Goal: Task Accomplishment & Management: Use online tool/utility

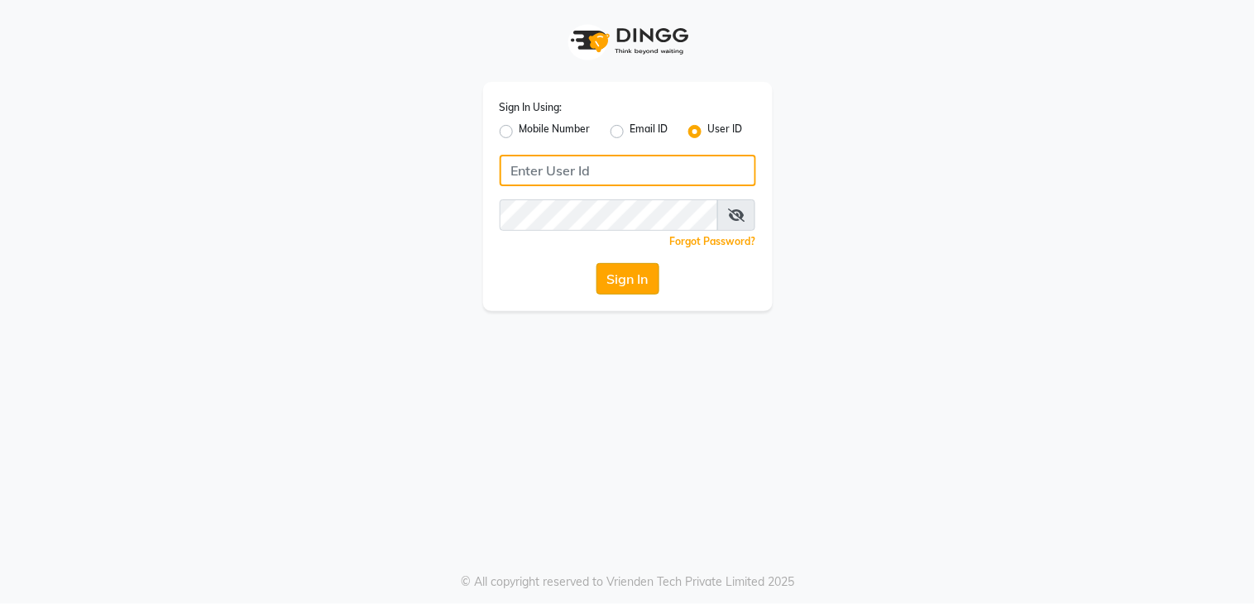
type input "layana"
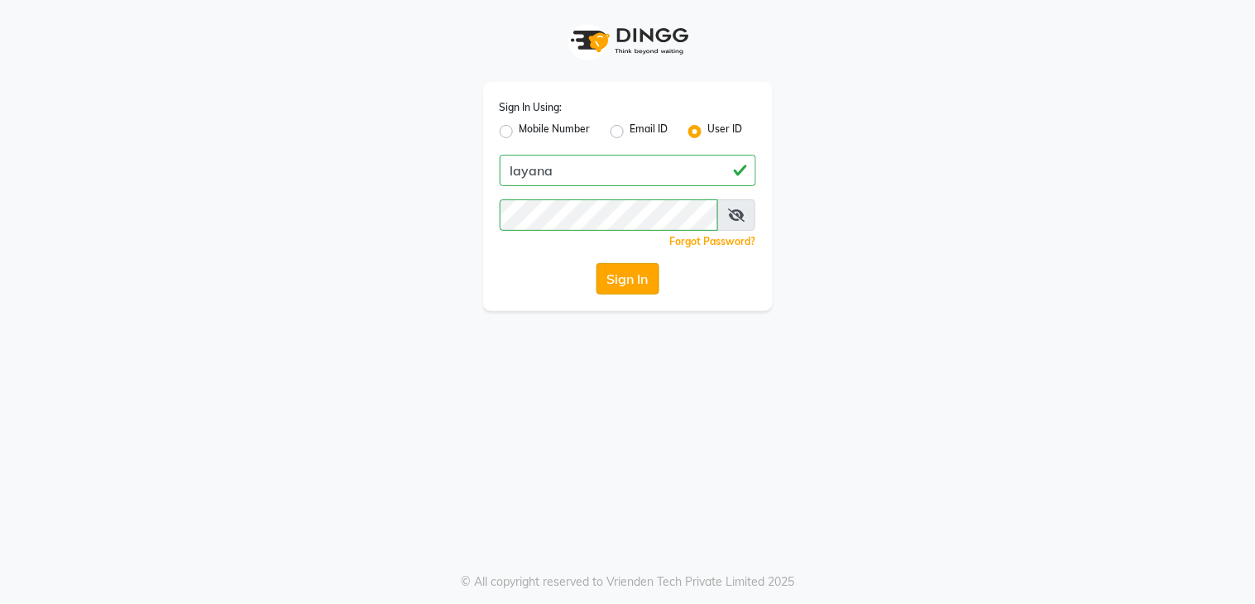
click at [639, 282] on button "Sign In" at bounding box center [627, 278] width 63 height 31
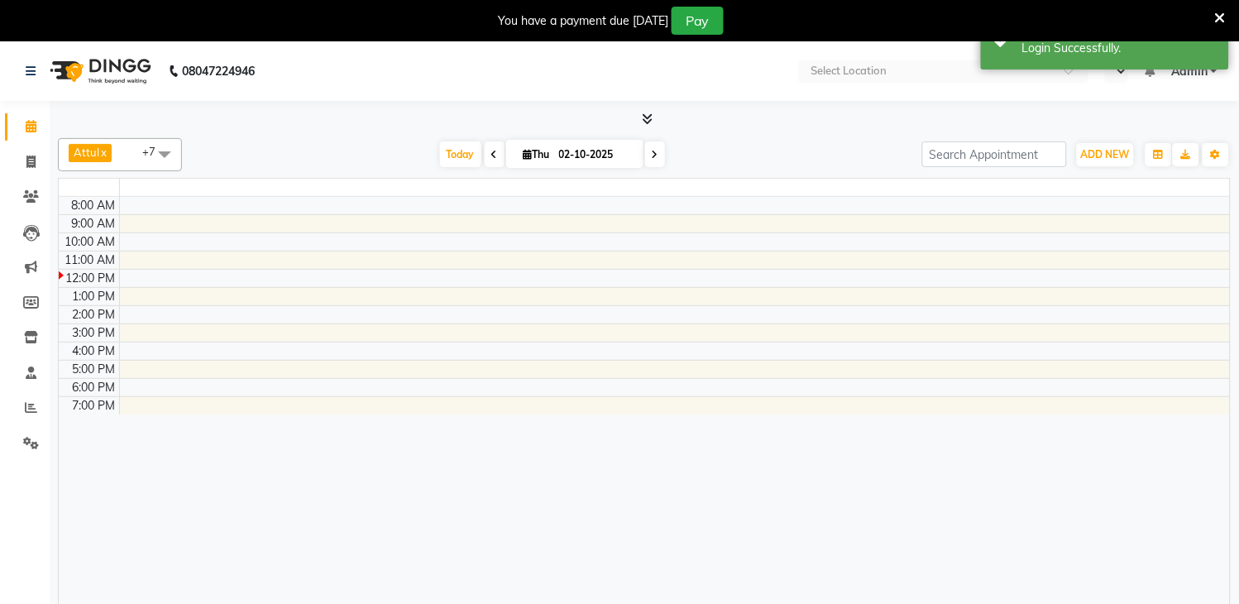
select select "en"
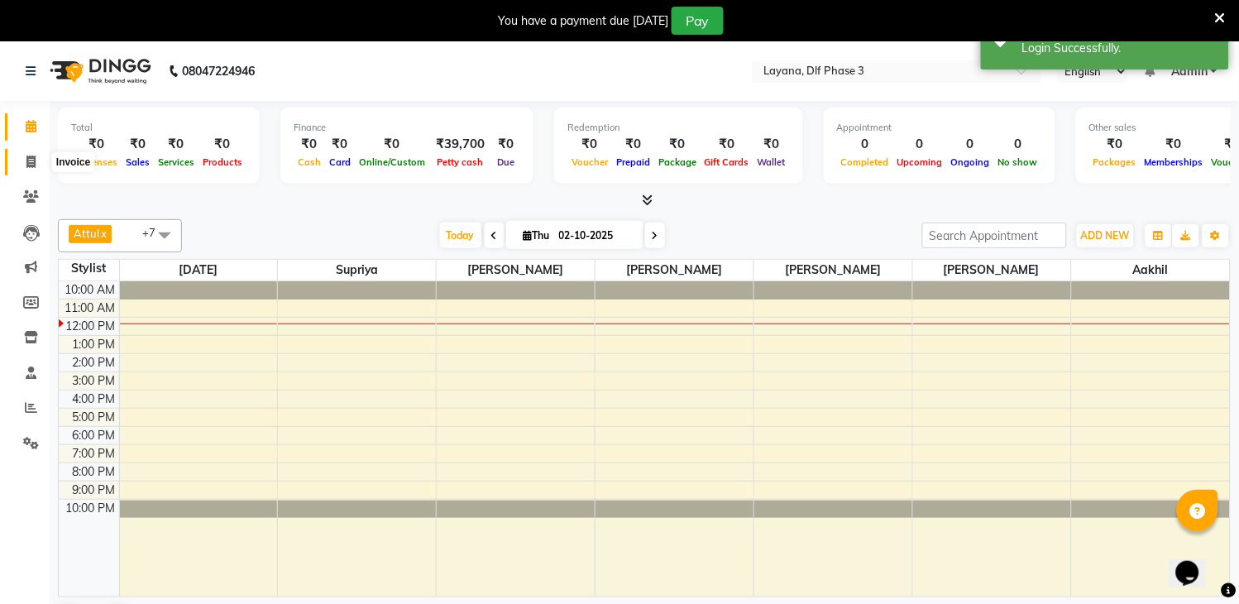
click at [20, 157] on span at bounding box center [31, 162] width 29 height 19
select select "service"
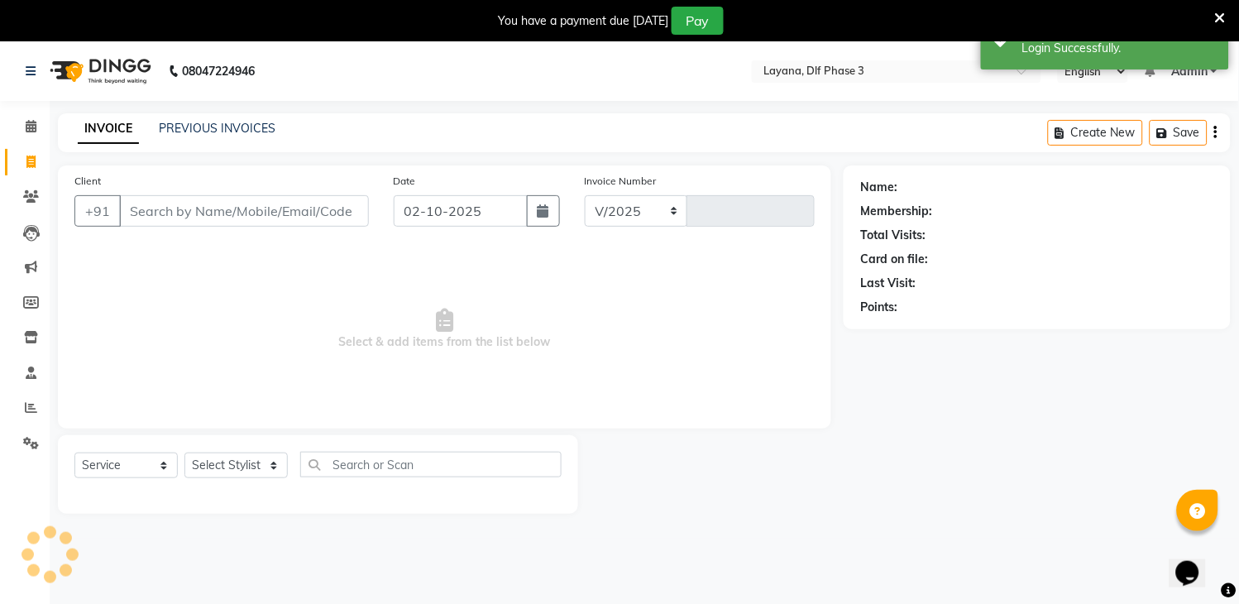
select select "6973"
type input "3317"
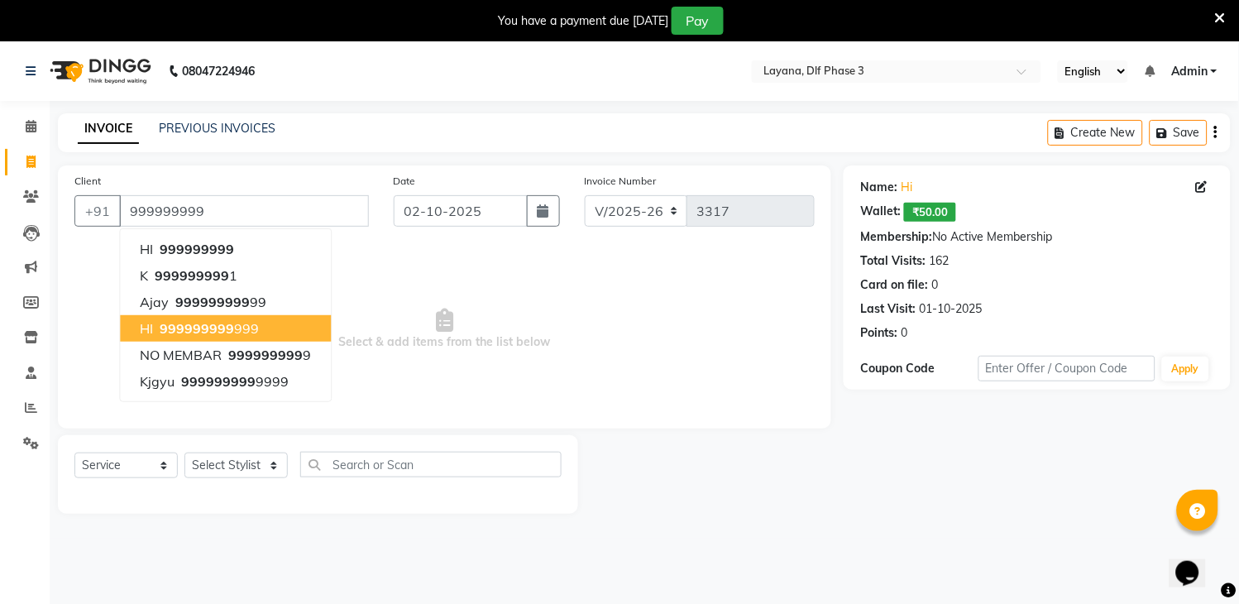
click at [220, 334] on span "999999999" at bounding box center [197, 328] width 74 height 17
type input "999999999999"
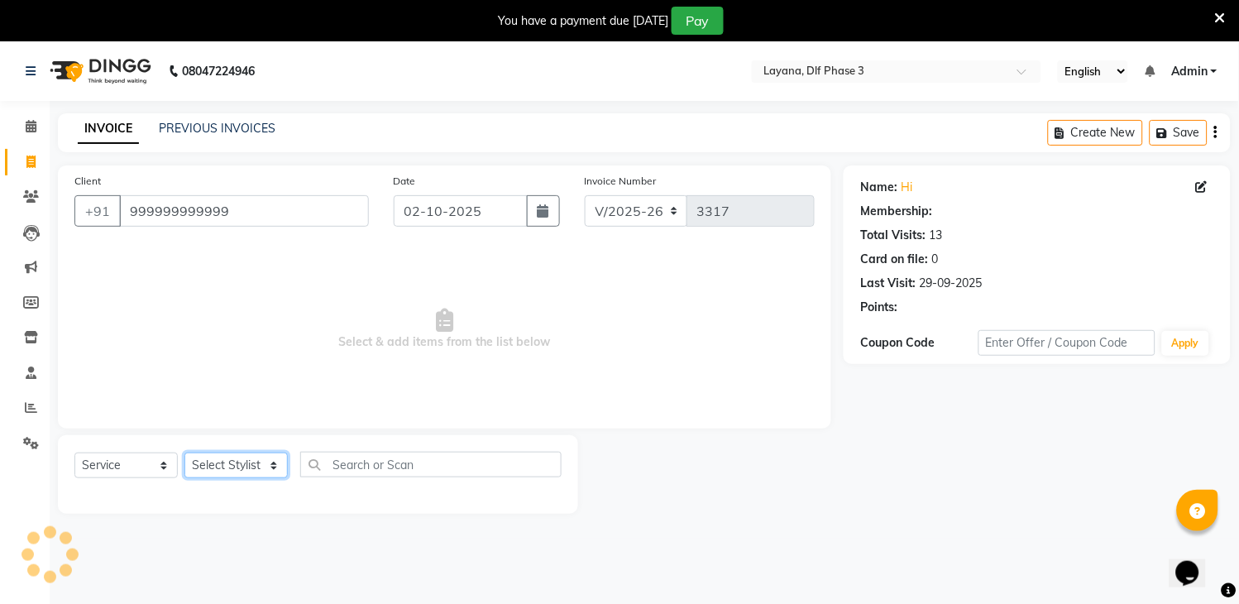
click at [248, 477] on select "Select Stylist [PERSON_NAME] [PERSON_NAME] kamal [DATE][PERSON_NAME] krishna [P…" at bounding box center [235, 466] width 103 height 26
click at [184, 453] on select "Select Stylist [PERSON_NAME] [PERSON_NAME] kamal [DATE][PERSON_NAME] krishna [P…" at bounding box center [235, 466] width 103 height 26
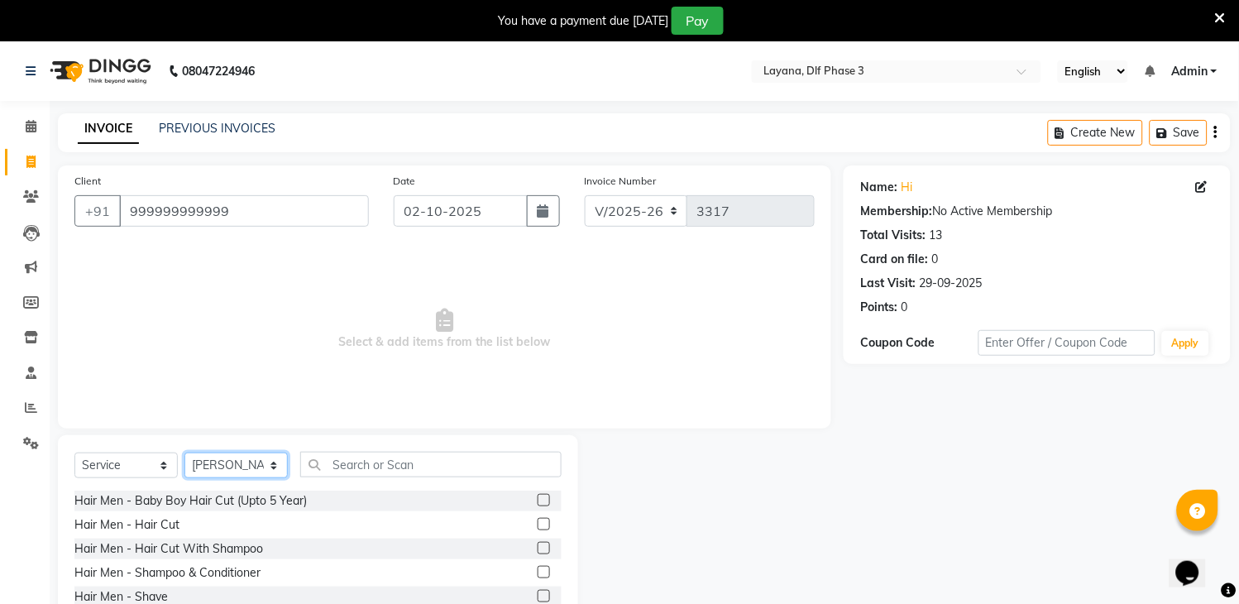
click at [269, 467] on select "Select Stylist [PERSON_NAME] [PERSON_NAME] kamal [DATE][PERSON_NAME] krishna [P…" at bounding box center [235, 466] width 103 height 26
select select "85237"
click at [184, 453] on select "Select Stylist [PERSON_NAME] [PERSON_NAME] kamal [DATE][PERSON_NAME] krishna [P…" at bounding box center [235, 466] width 103 height 26
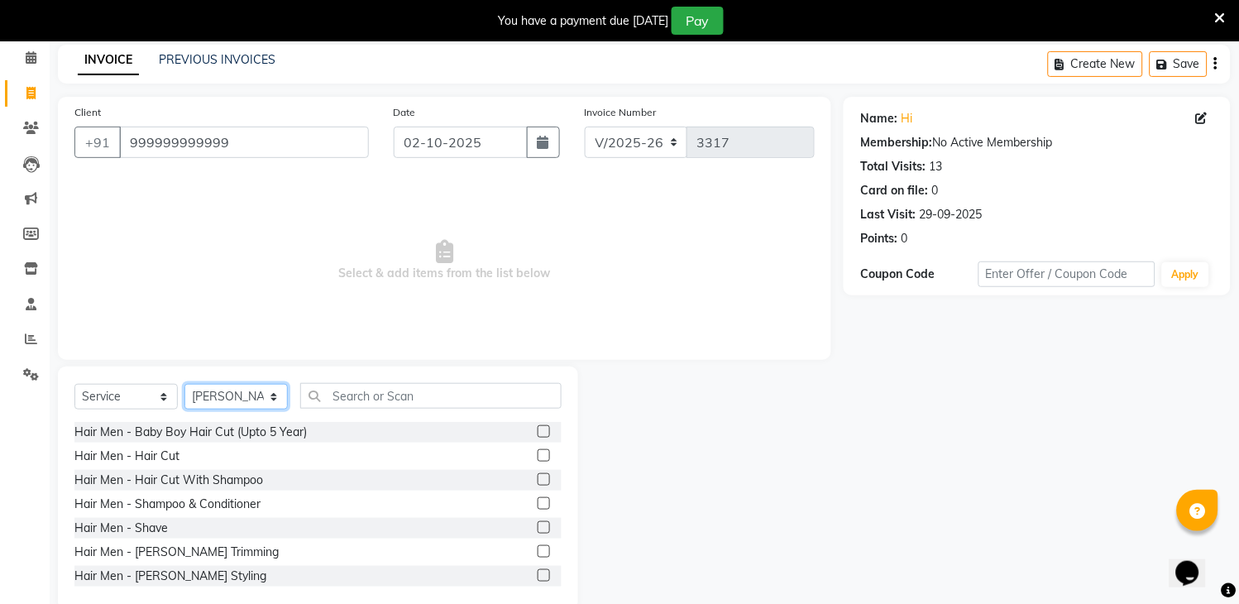
scroll to position [66, 0]
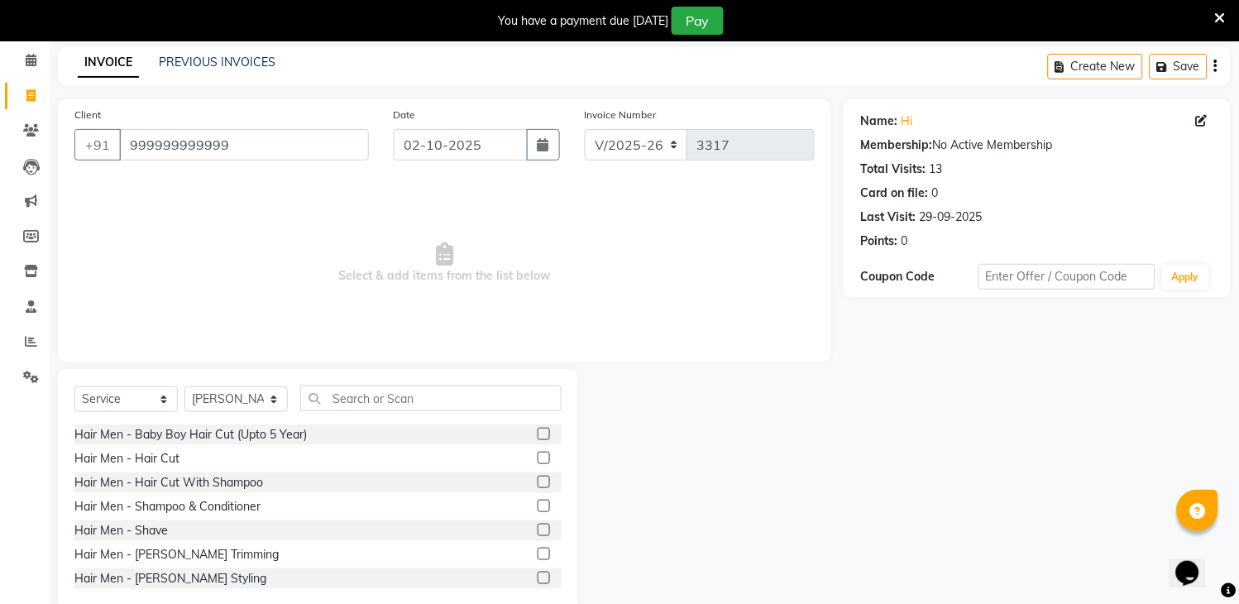
click at [538, 550] on label at bounding box center [544, 554] width 12 height 12
click at [538, 550] on input "checkbox" at bounding box center [543, 554] width 11 height 11
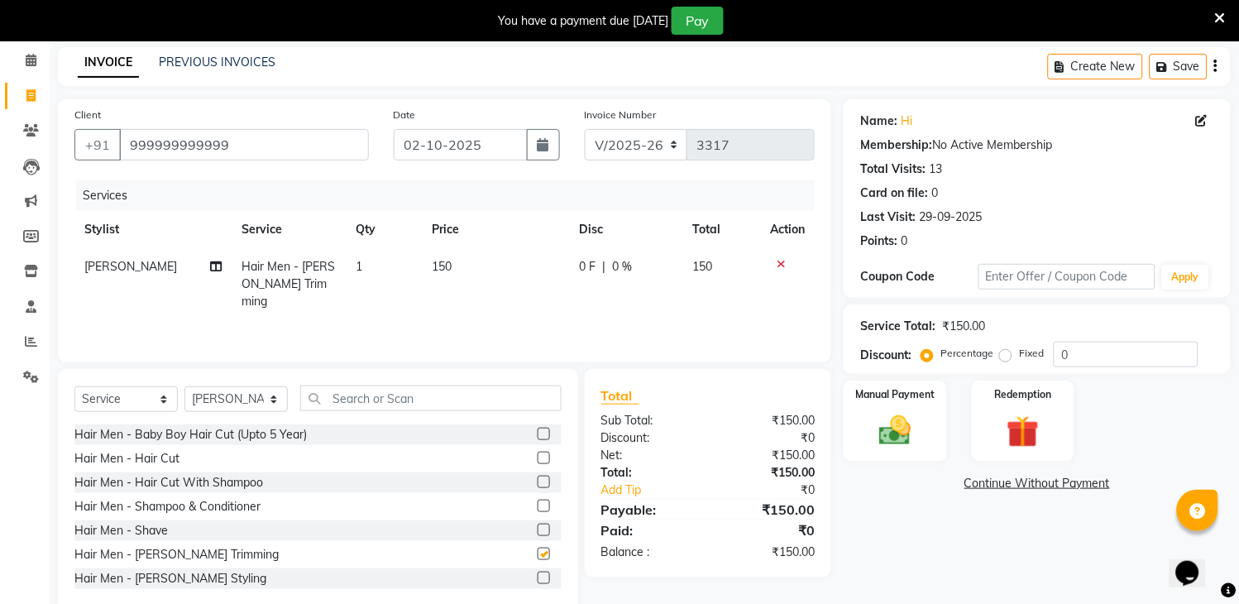
checkbox input "false"
click at [875, 412] on img at bounding box center [896, 431] width 55 height 39
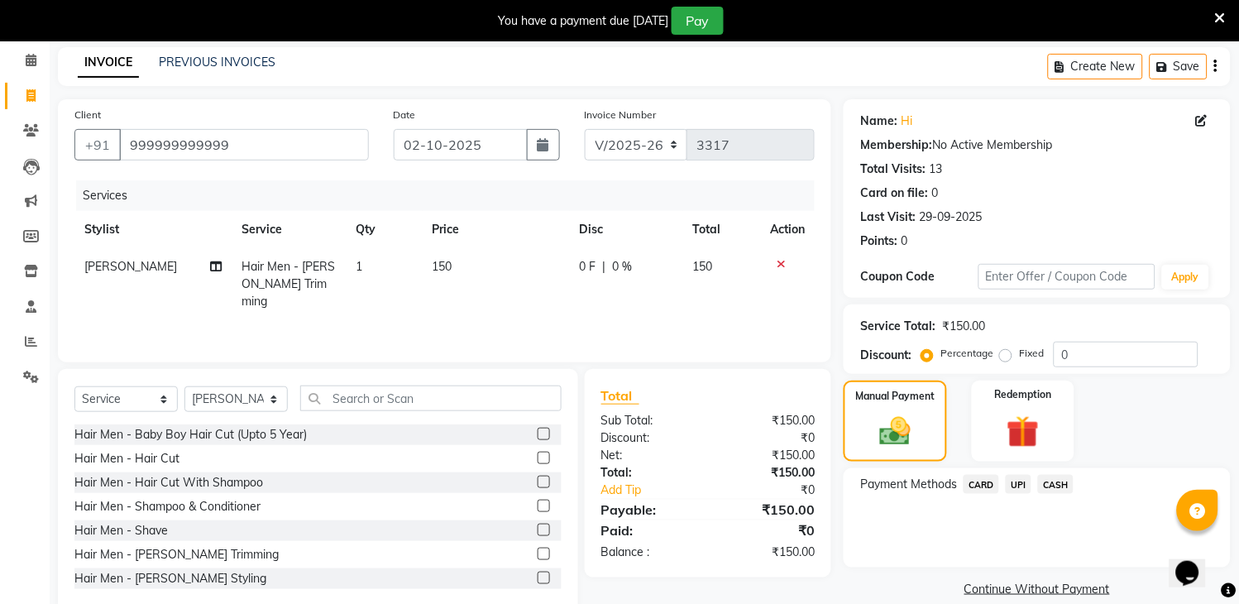
click at [1018, 486] on span "UPI" at bounding box center [1019, 484] width 26 height 19
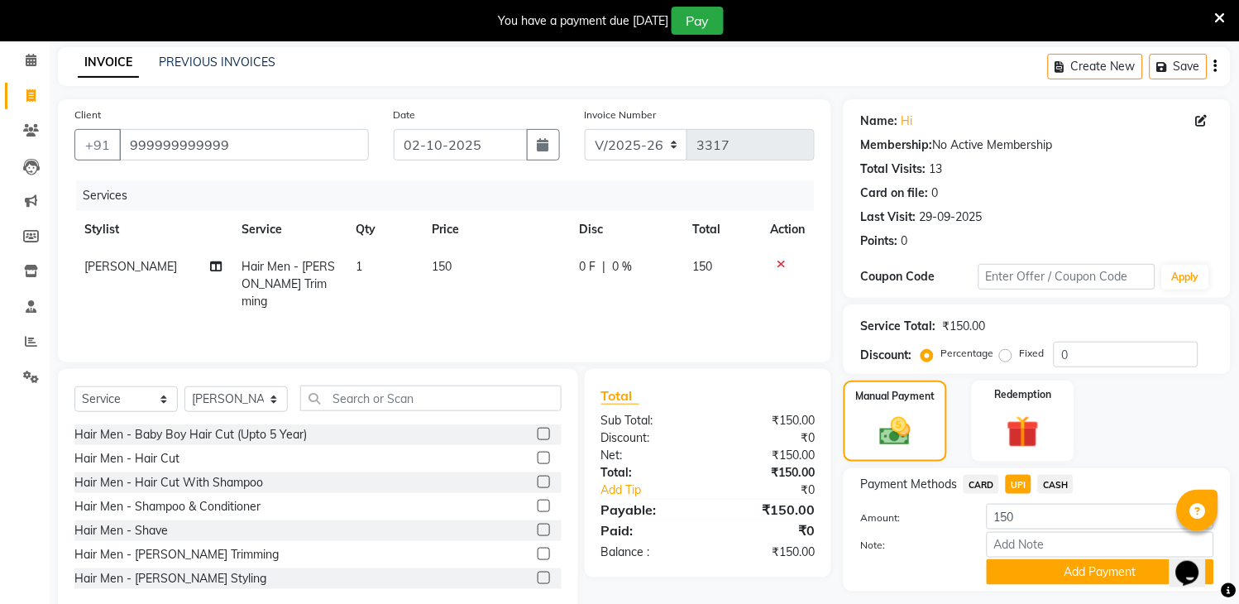
scroll to position [113, 0]
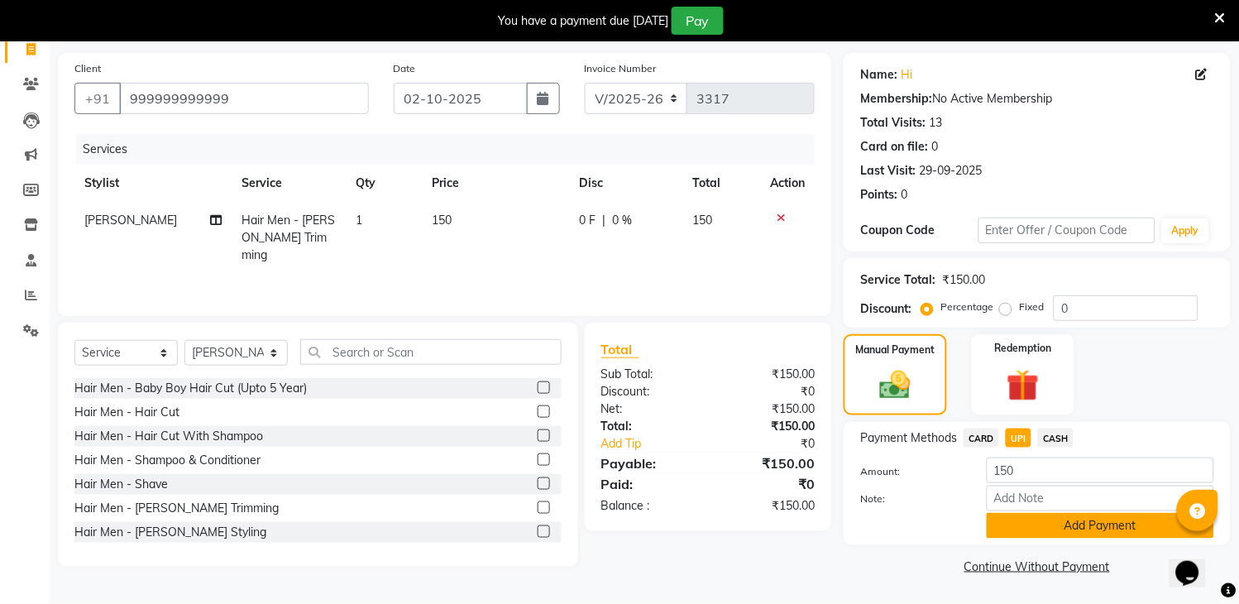
click at [1014, 526] on button "Add Payment" at bounding box center [1101, 526] width 228 height 26
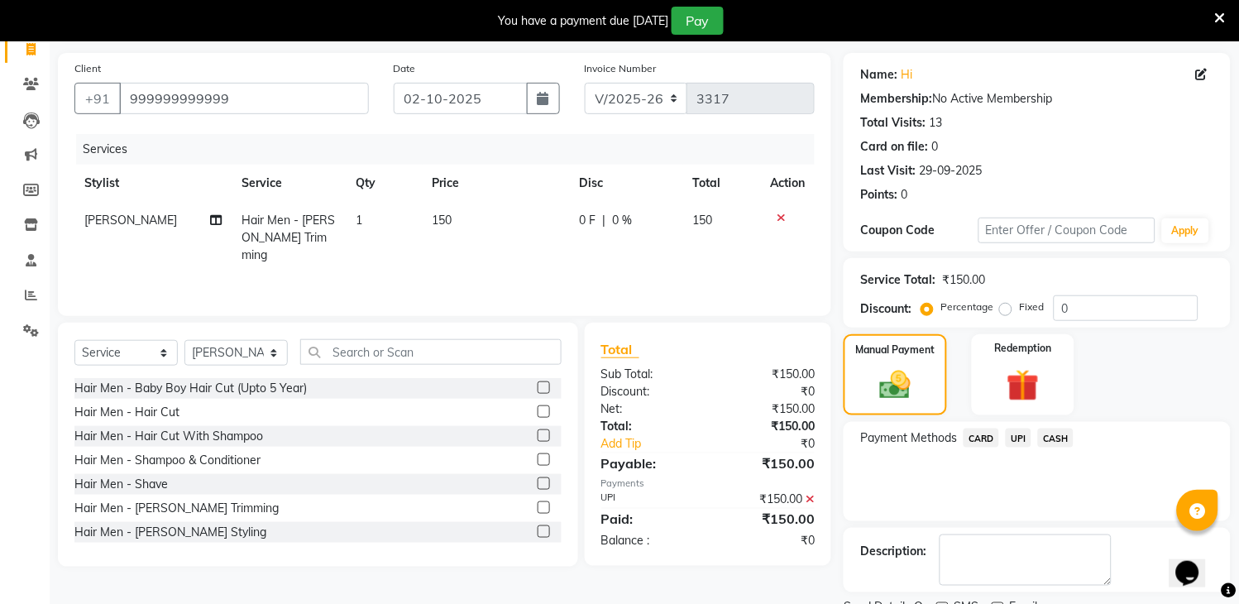
scroll to position [182, 0]
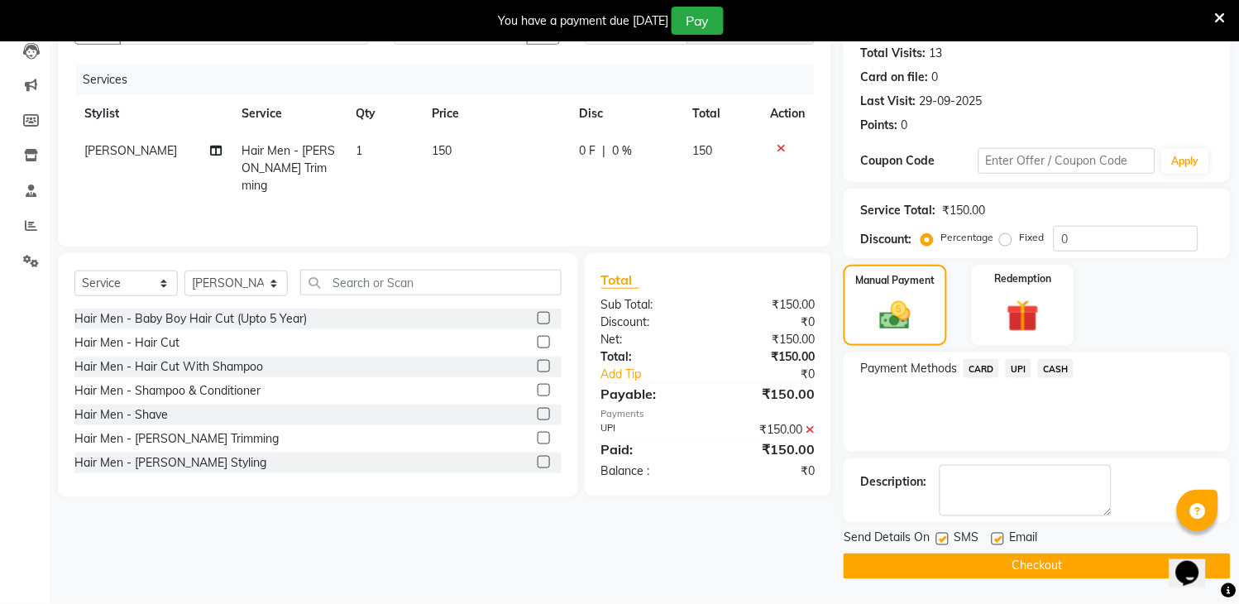
click at [1041, 557] on button "Checkout" at bounding box center [1037, 566] width 387 height 26
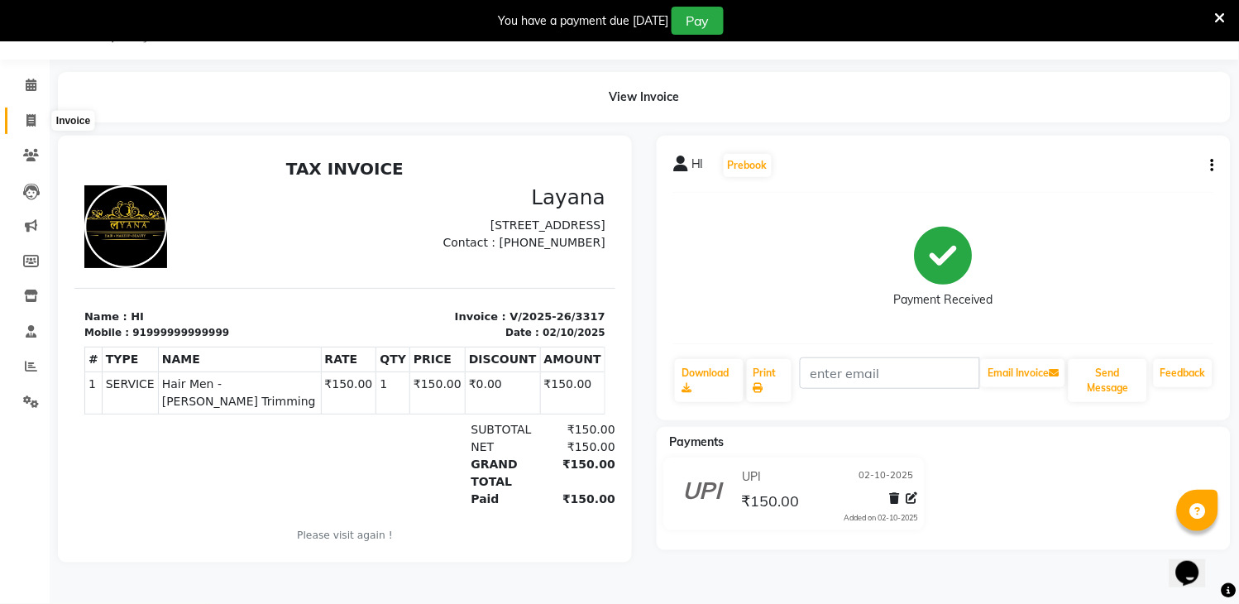
click at [29, 117] on icon at bounding box center [30, 120] width 9 height 12
select select "service"
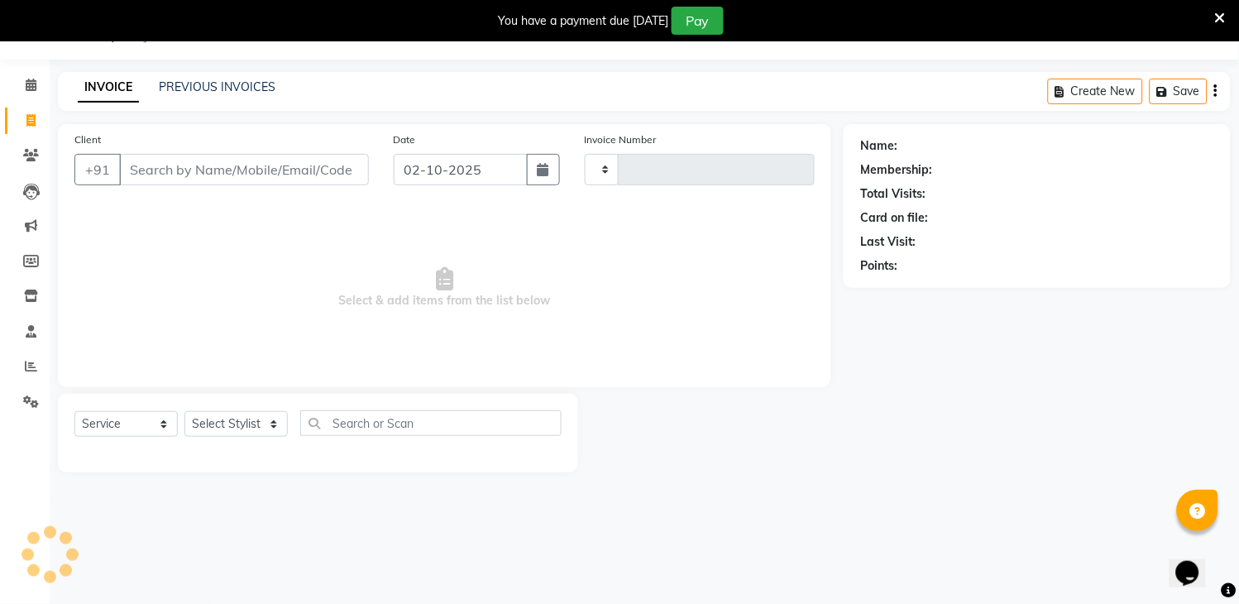
type input "3318"
select select "6973"
type input "999999999"
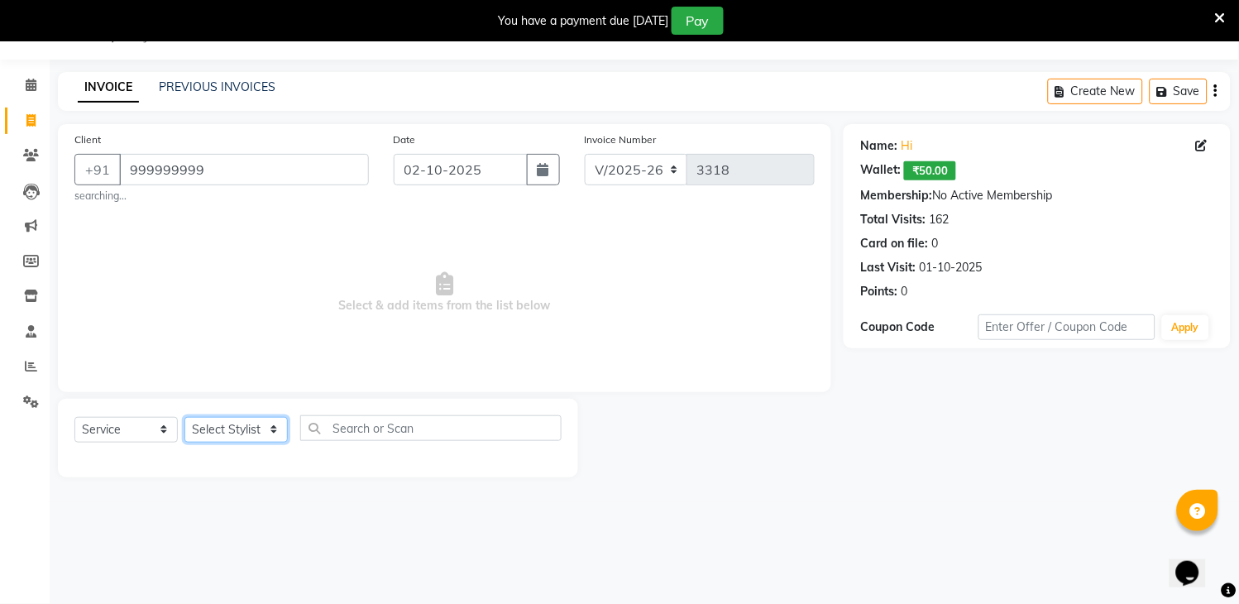
click at [259, 433] on select "Select Stylist [PERSON_NAME] [PERSON_NAME] kamal [DATE][PERSON_NAME] krishna [P…" at bounding box center [235, 430] width 103 height 26
select select "70193"
click at [184, 417] on select "Select Stylist [PERSON_NAME] [PERSON_NAME] kamal [DATE][PERSON_NAME] krishna [P…" at bounding box center [235, 430] width 103 height 26
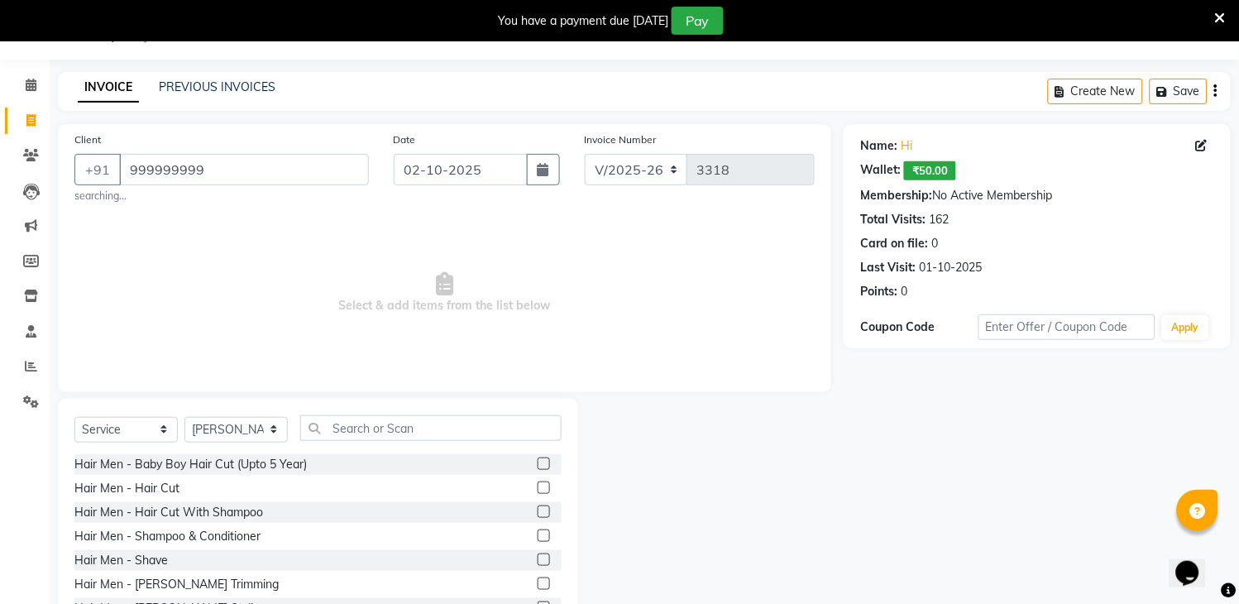
click at [390, 443] on div "Select Service Product Membership Package Voucher Prepaid Gift Card Select Styl…" at bounding box center [317, 434] width 487 height 39
click at [390, 434] on input "text" at bounding box center [430, 428] width 261 height 26
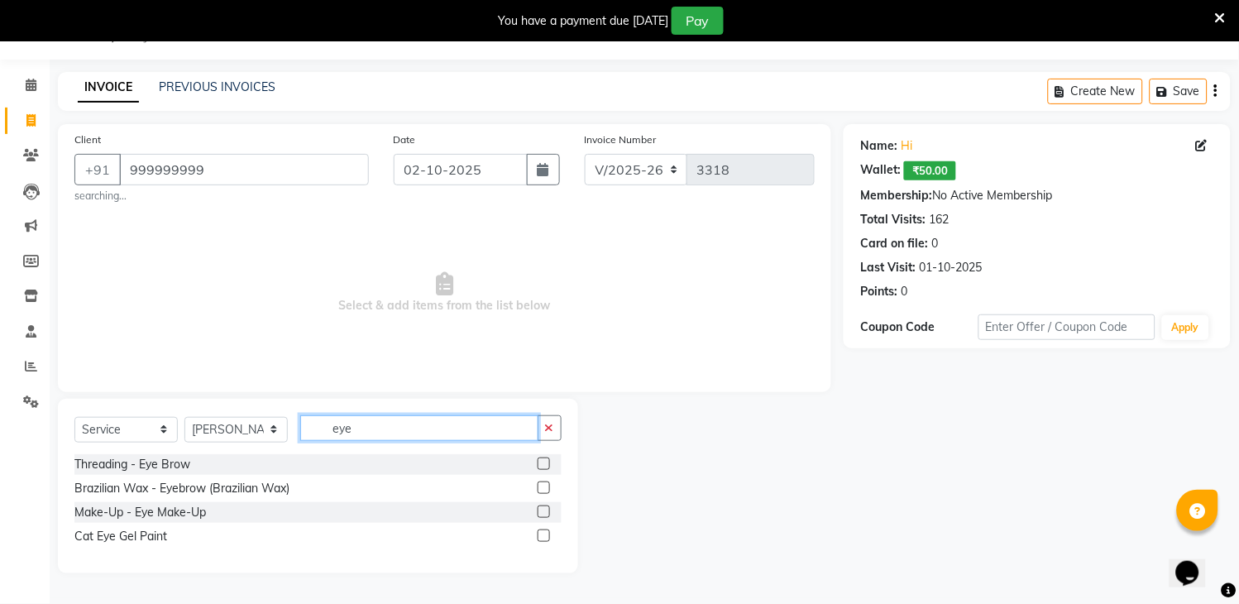
type input "eye"
click at [540, 463] on label at bounding box center [544, 463] width 12 height 12
click at [540, 463] on input "checkbox" at bounding box center [543, 464] width 11 height 11
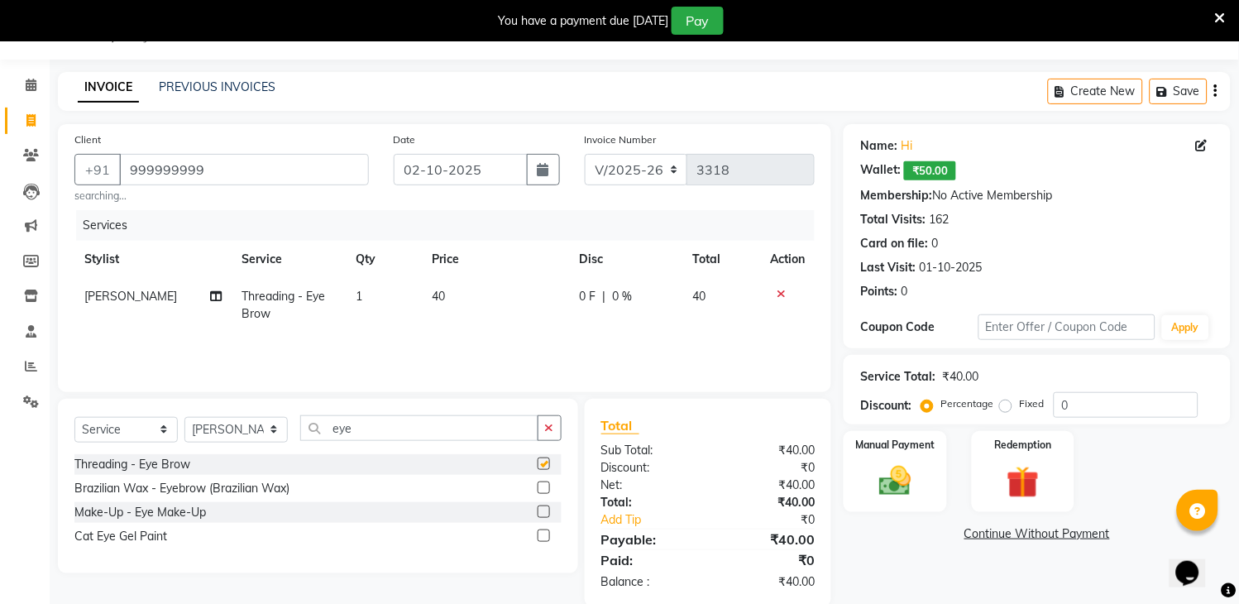
checkbox input "false"
click at [908, 469] on img at bounding box center [896, 481] width 55 height 39
click at [1013, 534] on span "UPI" at bounding box center [1019, 534] width 26 height 19
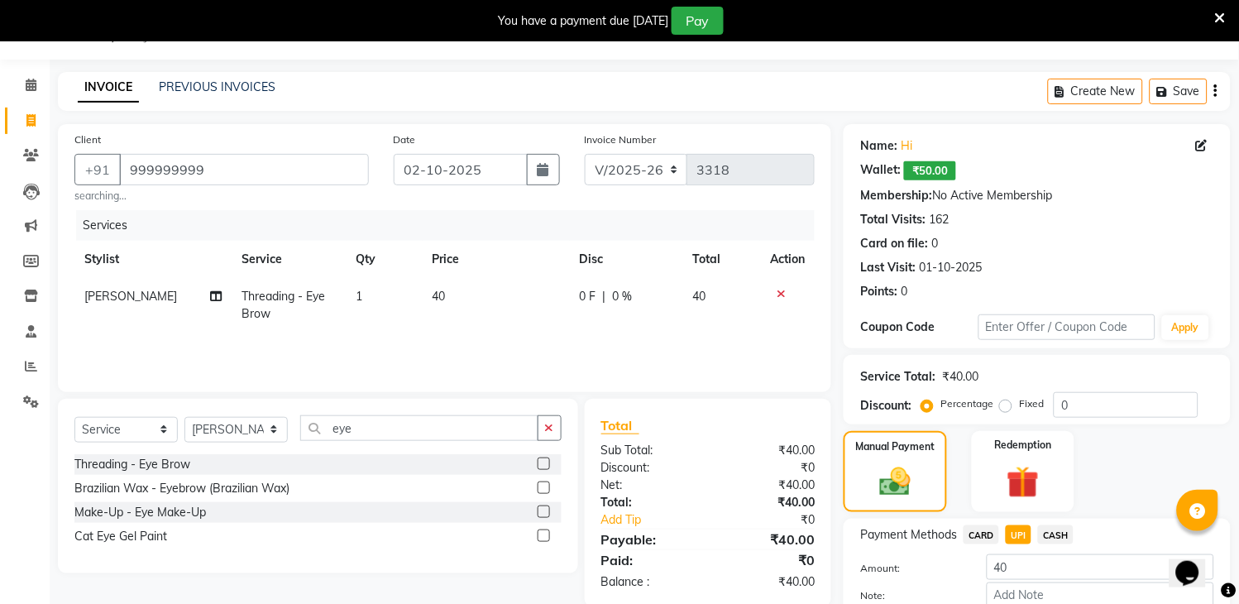
scroll to position [138, 0]
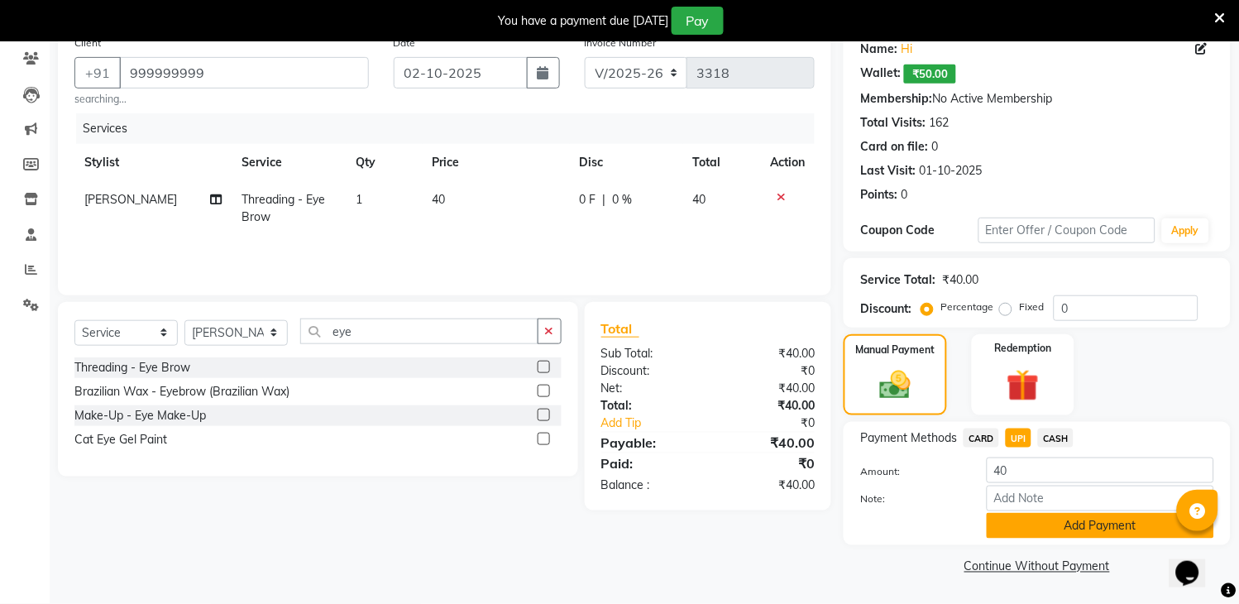
click at [1090, 532] on button "Add Payment" at bounding box center [1101, 526] width 228 height 26
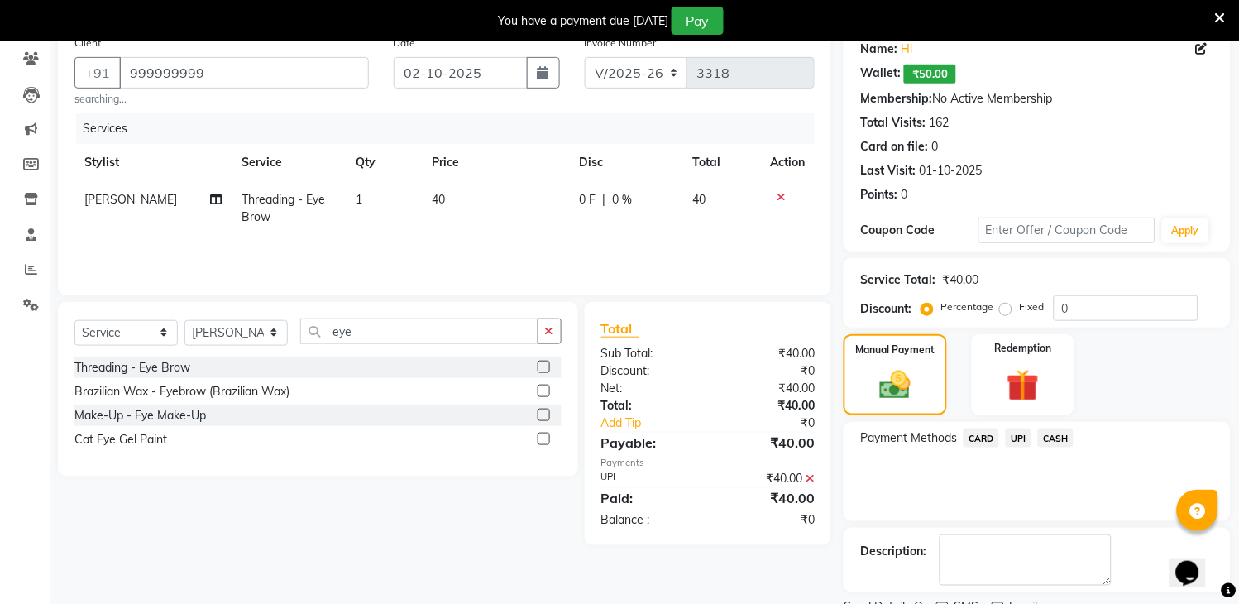
scroll to position [208, 0]
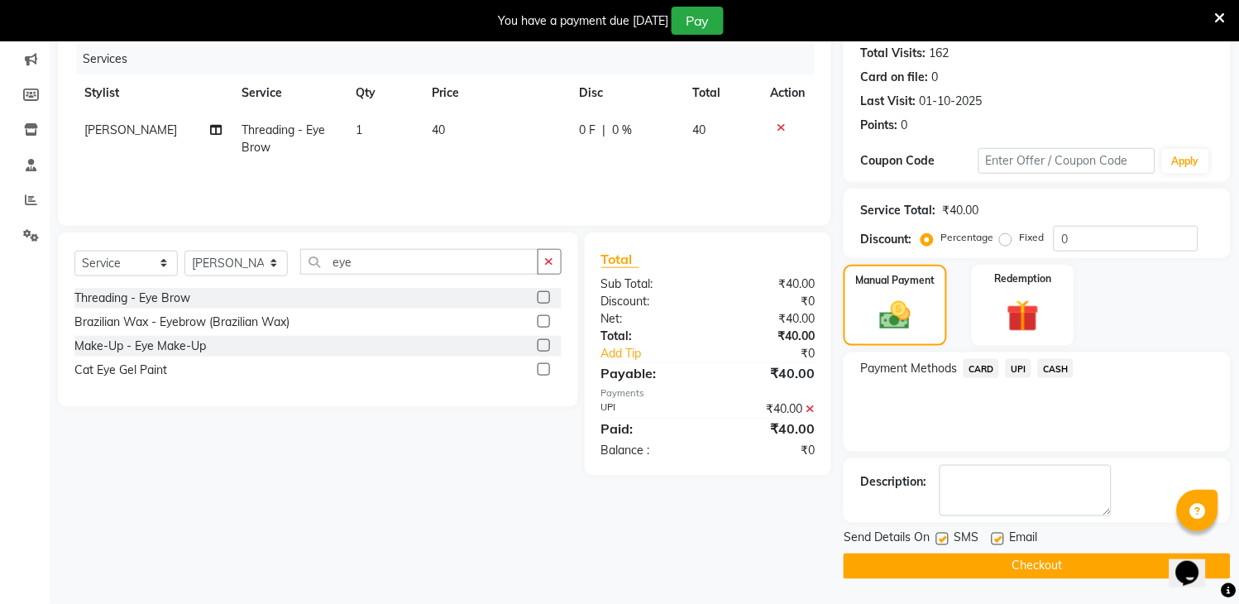
click at [1041, 568] on button "Checkout" at bounding box center [1037, 566] width 387 height 26
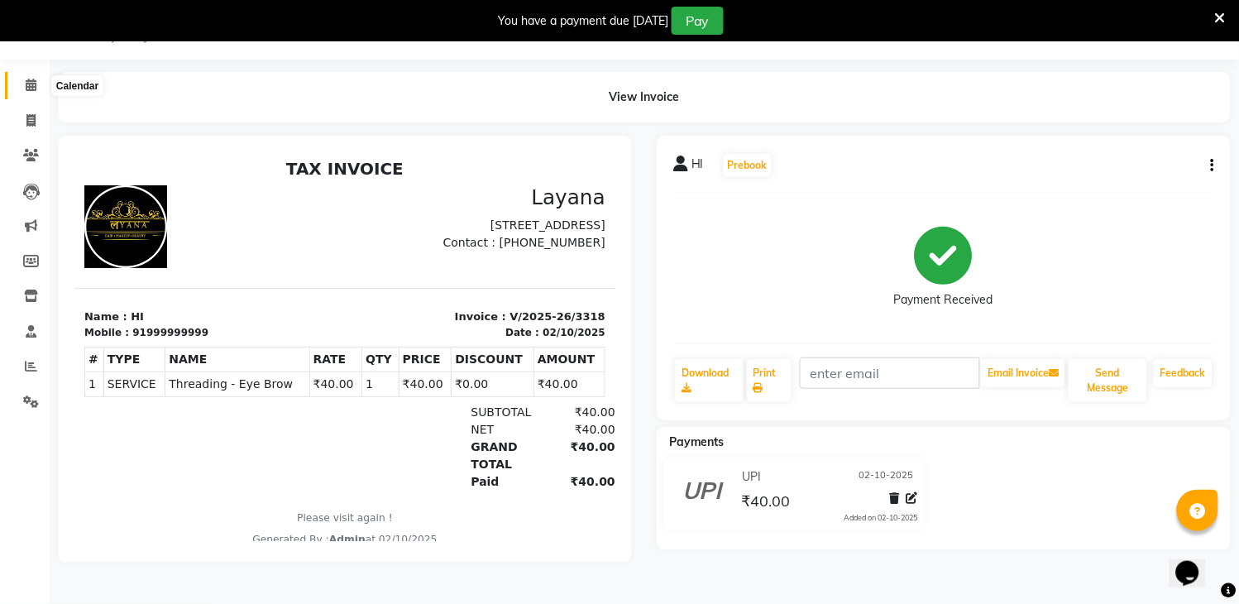
click at [28, 93] on span at bounding box center [31, 85] width 29 height 19
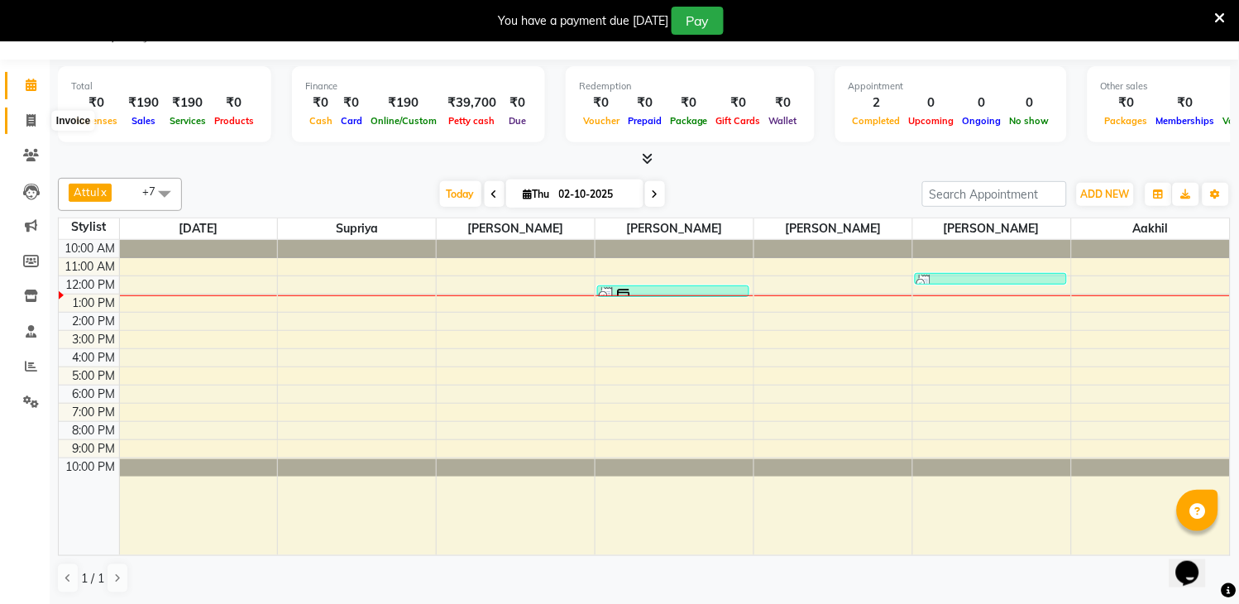
click at [31, 117] on icon at bounding box center [30, 120] width 9 height 12
select select "6973"
select select "service"
